Goal: Task Accomplishment & Management: Manage account settings

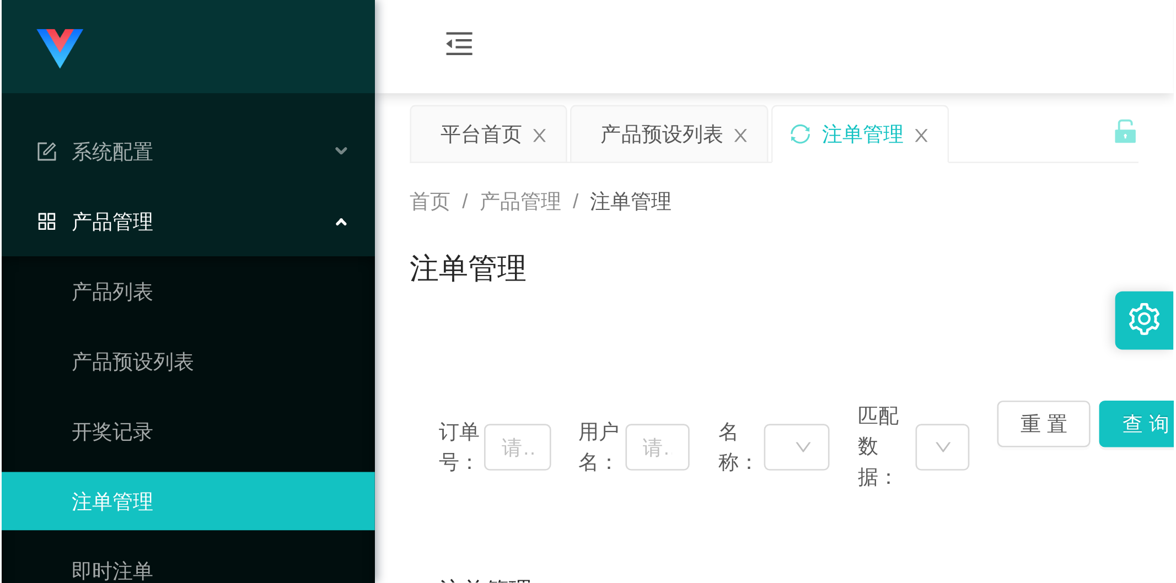
scroll to position [83, 0]
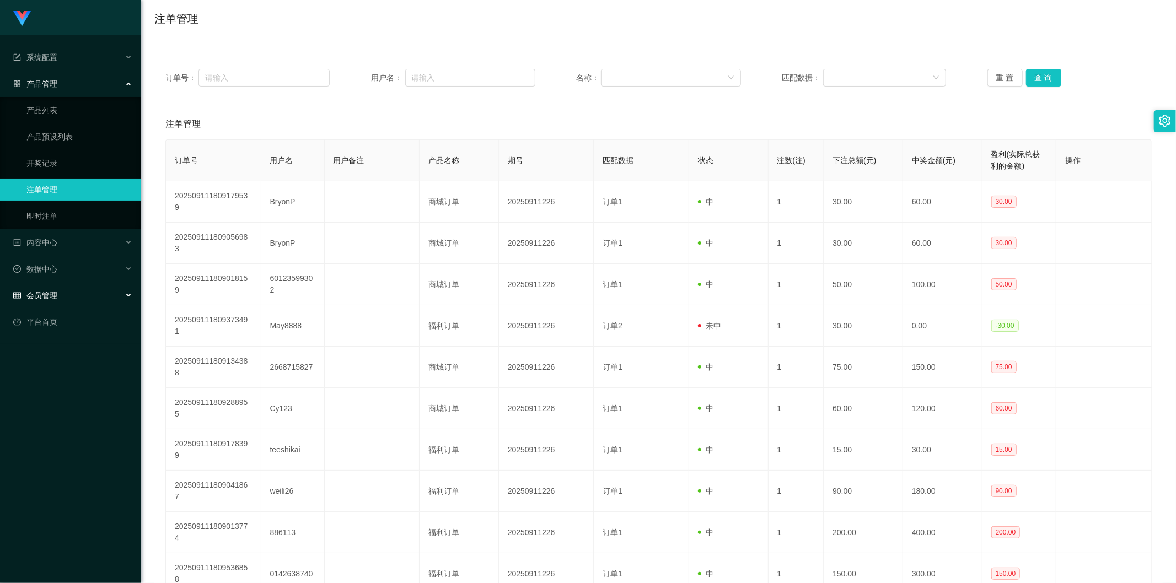
click at [82, 220] on div "会员管理" at bounding box center [70, 295] width 141 height 22
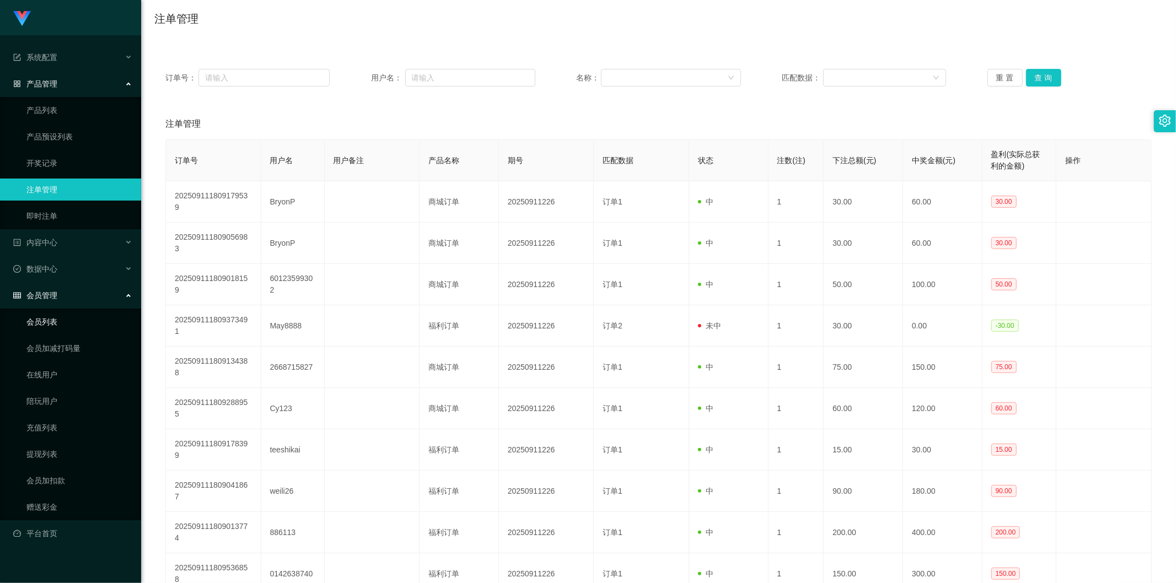
click at [84, 220] on link "会员列表" at bounding box center [79, 322] width 106 height 22
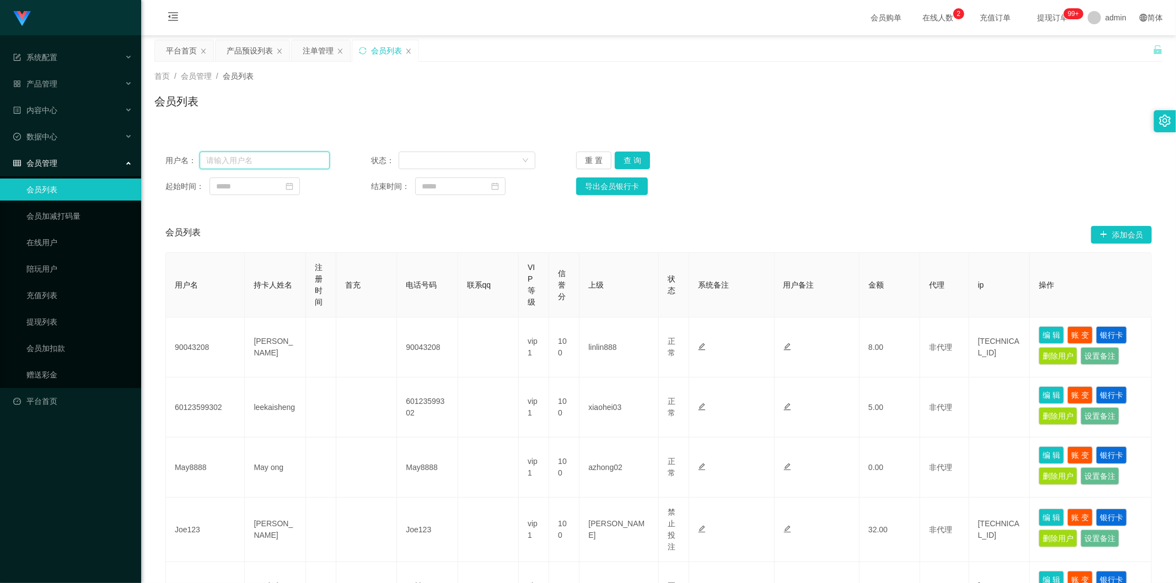
click at [271, 157] on input "text" at bounding box center [265, 161] width 130 height 18
paste input "Zoeylim"
type input "Zoeylim"
click at [443, 164] on button "查 询" at bounding box center [632, 161] width 35 height 18
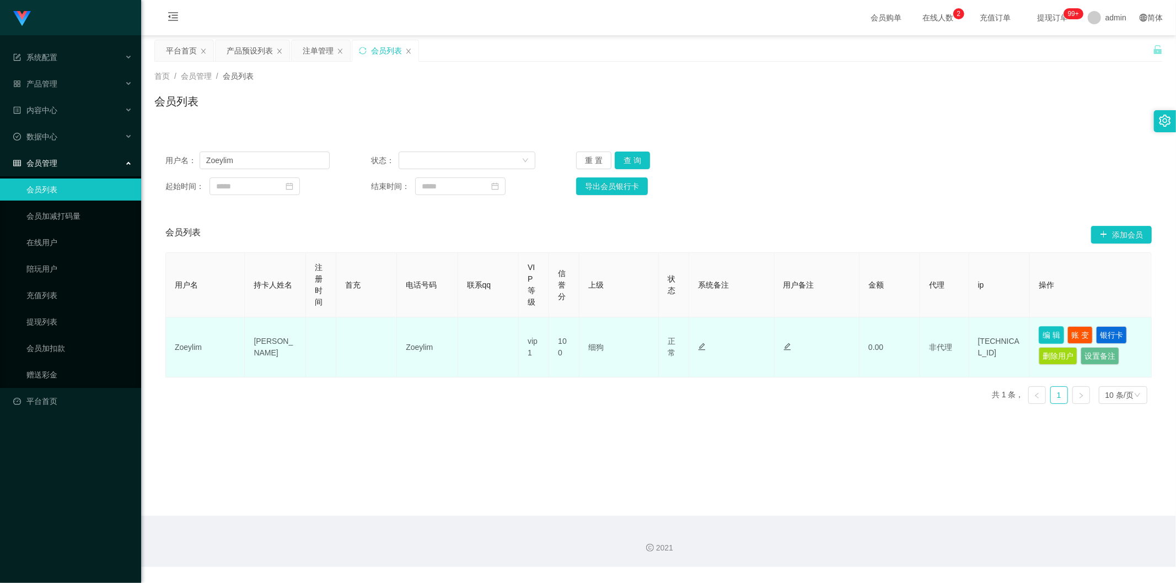
click at [443, 220] on button "编 辑" at bounding box center [1051, 335] width 25 height 18
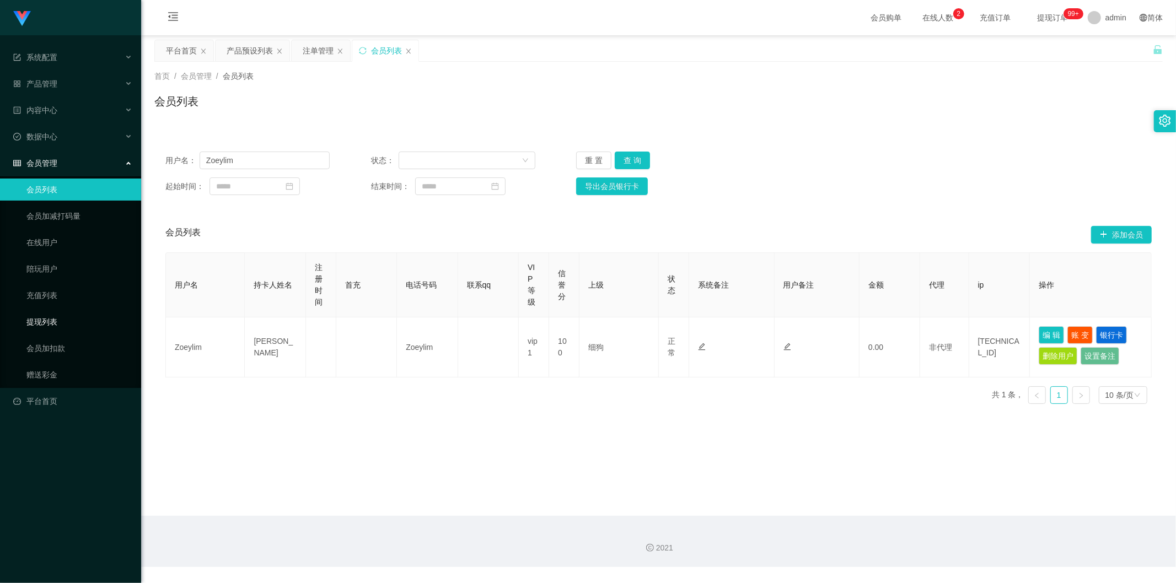
click at [73, 220] on link "提现列表" at bounding box center [79, 322] width 106 height 22
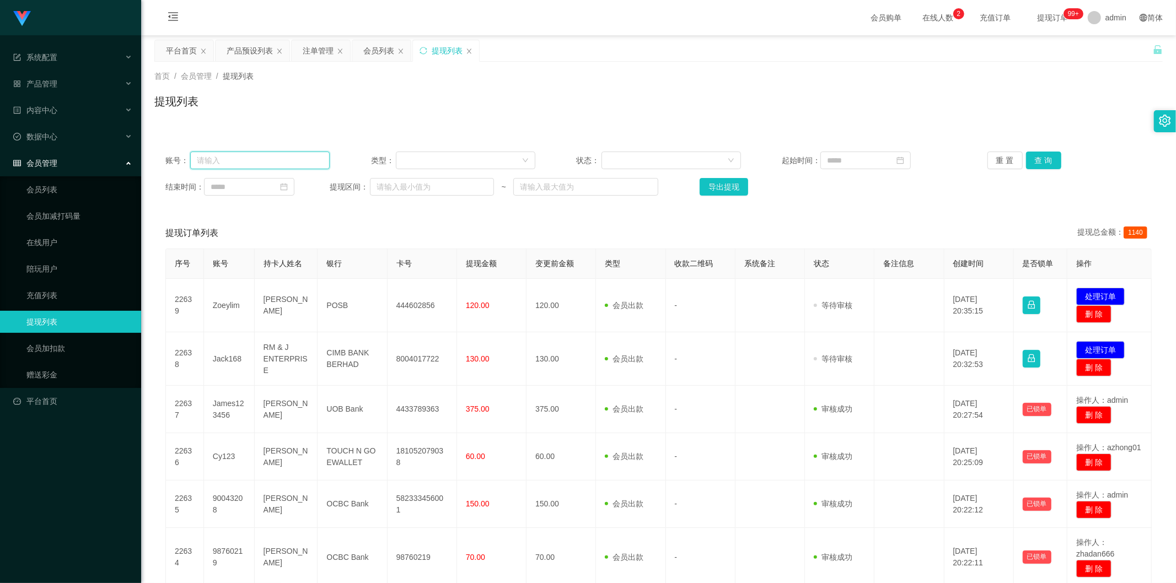
click at [244, 168] on input "text" at bounding box center [259, 161] width 139 height 18
paste input "Zoeylim"
type input "Zoeylim"
click at [443, 159] on button "查 询" at bounding box center [1043, 161] width 35 height 18
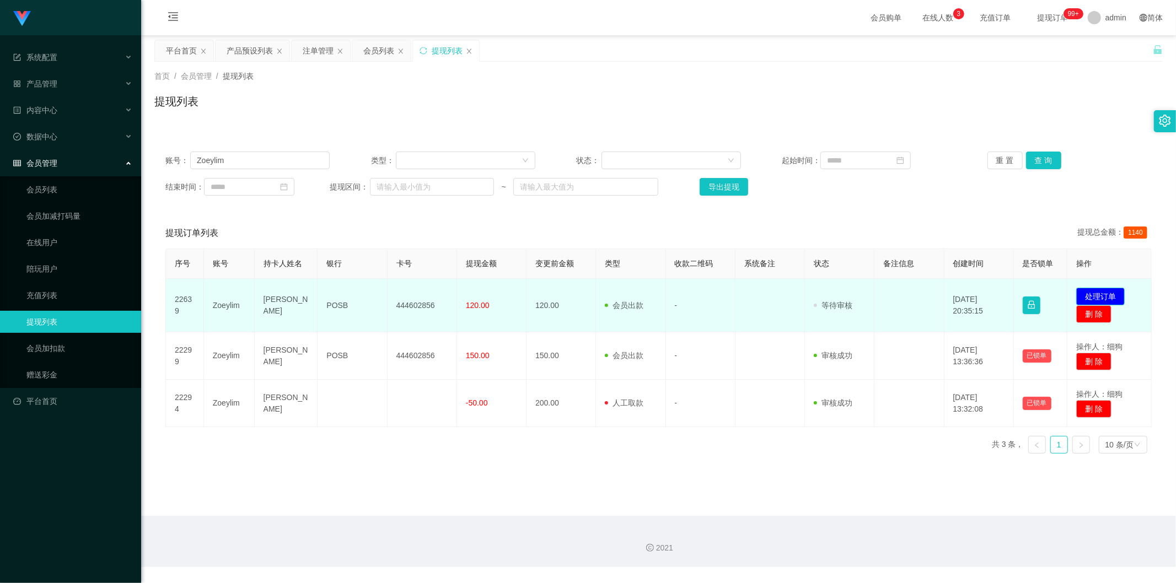
click at [443, 220] on button "处理订单" at bounding box center [1100, 297] width 49 height 18
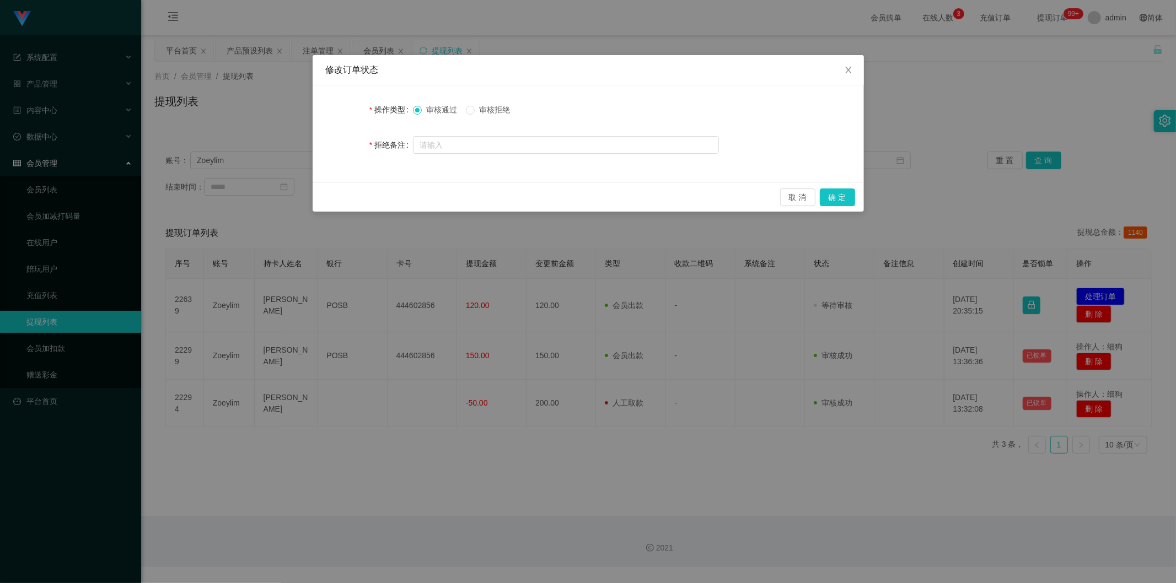
click at [443, 111] on span "审核拒绝" at bounding box center [495, 109] width 40 height 9
click at [443, 136] on input "text" at bounding box center [566, 145] width 306 height 18
type input "t"
type input "系统检测到您尚未完成爱心公益单，请在完成爱心公益单后联系助理进行提现"
click at [443, 196] on button "确 定" at bounding box center [837, 198] width 35 height 18
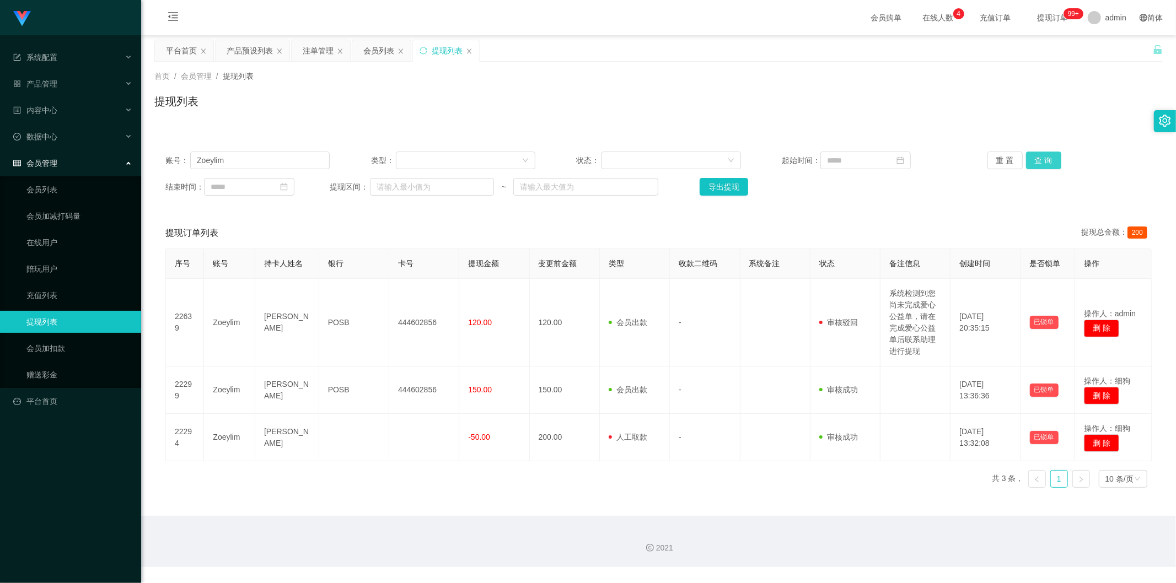
click at [443, 158] on button "查 询" at bounding box center [1043, 161] width 35 height 18
drag, startPoint x: 289, startPoint y: 165, endPoint x: 189, endPoint y: 169, distance: 100.4
click at [189, 169] on div "账号： Zoeylim 类型： 状态： 起始时间： 重 置 查 询 结束时间： 提现区间： ~ 导出提现" at bounding box center [658, 174] width 1008 height 66
click at [443, 162] on button "重 置" at bounding box center [1004, 161] width 35 height 18
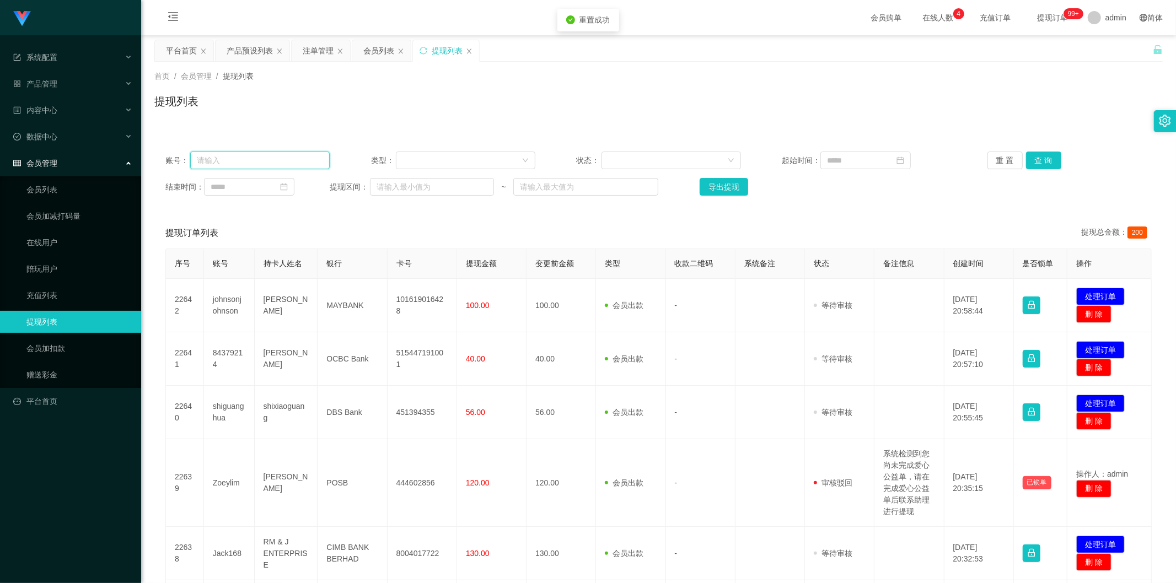
click at [305, 166] on input "text" at bounding box center [259, 161] width 139 height 18
paste input "Zoeylim"
type input "Zoeylim"
click at [443, 162] on div "重 置 查 询" at bounding box center [1069, 161] width 164 height 18
click at [443, 162] on button "查 询" at bounding box center [1043, 161] width 35 height 18
